Goal: Task Accomplishment & Management: Manage account settings

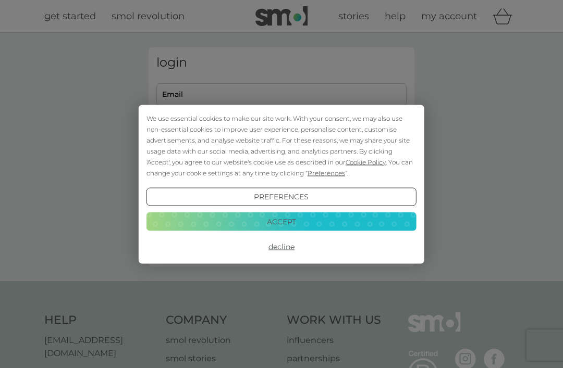
click at [286, 246] on button "Decline" at bounding box center [281, 247] width 270 height 19
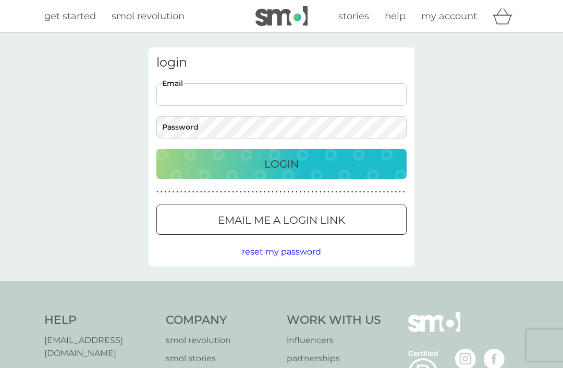
click at [315, 76] on div "login Email Password Login ● ● ● ● ● ● ● ● ● ● ● ● ● ● ● ● ● ● ● ● ● ● ● ● ● ● …" at bounding box center [282, 156] width 266 height 219
click at [201, 96] on input "Email" at bounding box center [281, 94] width 250 height 22
type input "[EMAIL_ADDRESS][DOMAIN_NAME]"
click at [348, 171] on div "Login" at bounding box center [281, 164] width 229 height 17
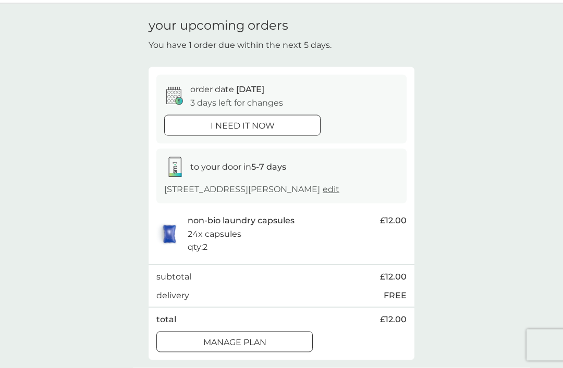
scroll to position [30, 0]
click at [292, 336] on div "Manage plan" at bounding box center [234, 343] width 155 height 14
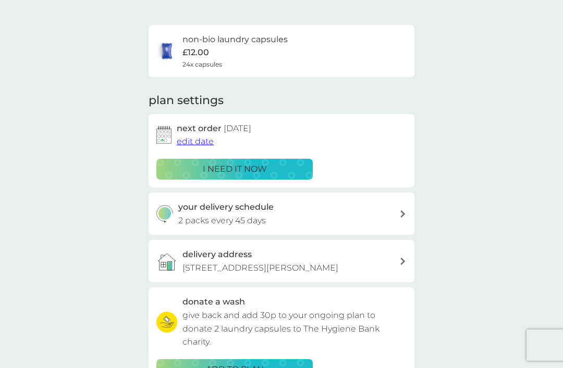
scroll to position [62, 0]
click at [400, 215] on icon at bounding box center [402, 214] width 5 height 7
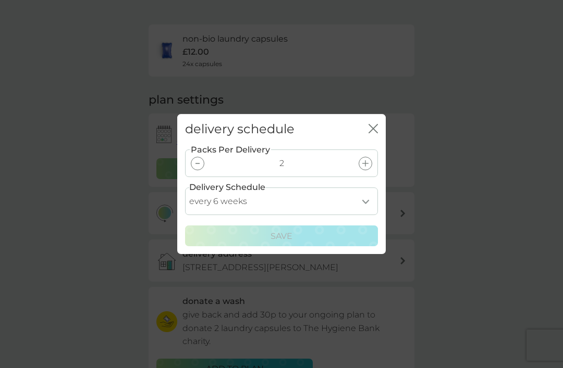
click at [369, 215] on select "every 1 week every 2 weeks every 3 weeks every 4 weeks every 5 weeks every 6 we…" at bounding box center [281, 202] width 193 height 28
select select "70"
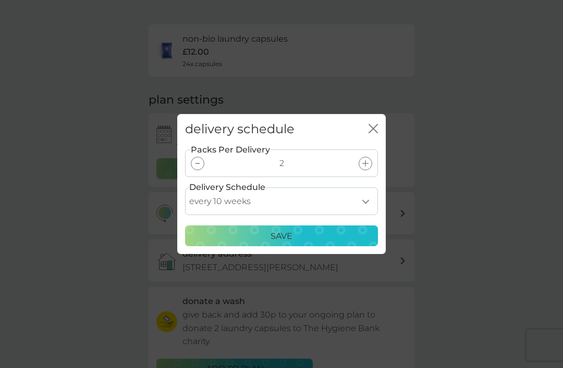
click at [320, 243] on div "Save" at bounding box center [281, 237] width 179 height 14
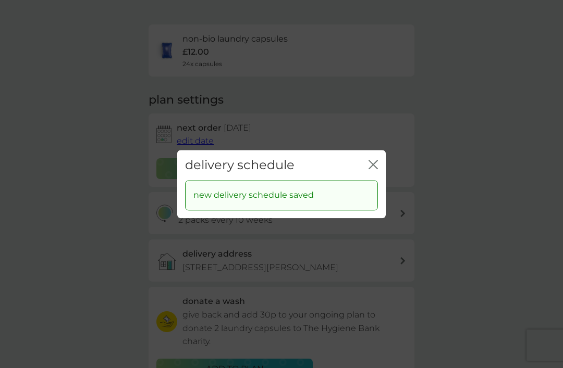
click at [377, 169] on icon "close" at bounding box center [375, 164] width 4 height 8
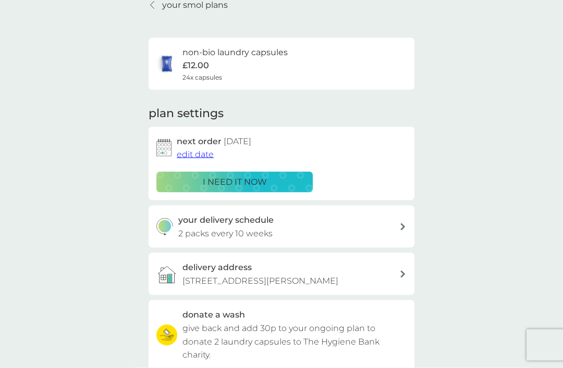
scroll to position [36, 0]
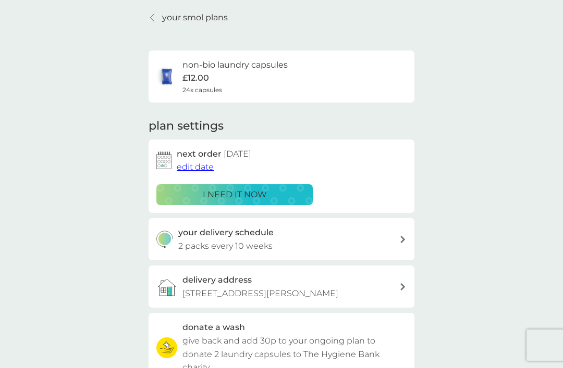
click at [205, 168] on span "edit date" at bounding box center [195, 167] width 37 height 10
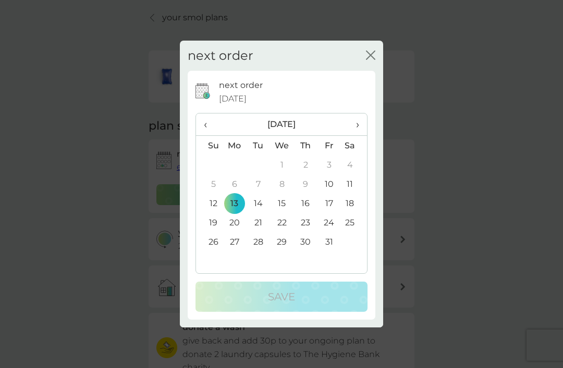
click at [360, 128] on th "›" at bounding box center [354, 125] width 26 height 22
click at [237, 204] on td "10" at bounding box center [234, 203] width 24 height 19
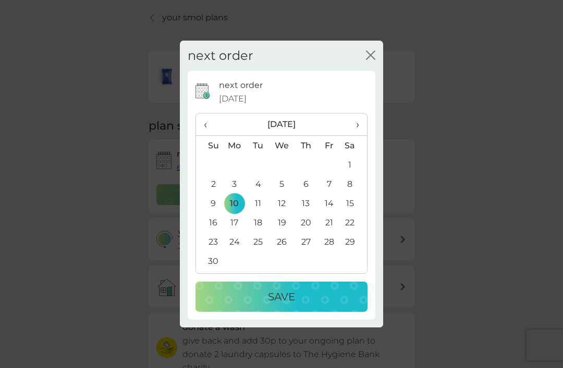
click at [339, 296] on div "Save" at bounding box center [281, 297] width 151 height 17
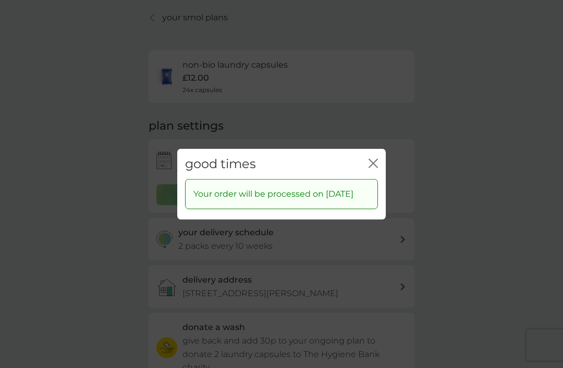
click at [364, 155] on div "good times close" at bounding box center [281, 164] width 208 height 31
click at [373, 159] on icon "close" at bounding box center [371, 163] width 4 height 8
